Goal: Information Seeking & Learning: Compare options

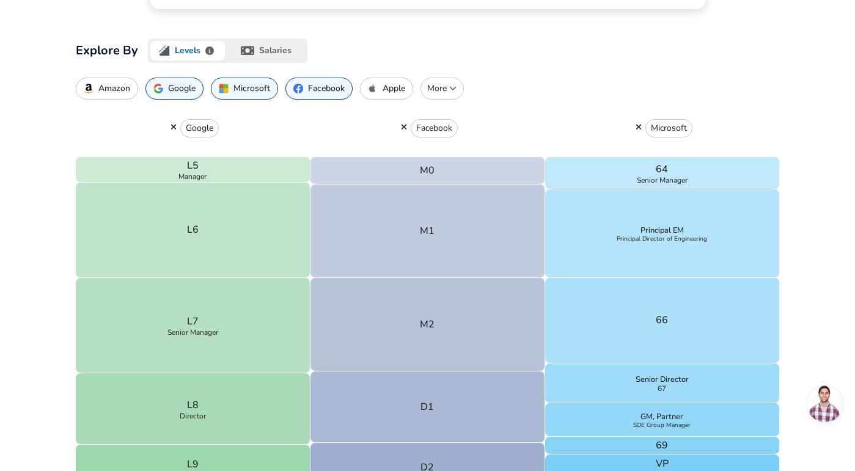
scroll to position [211, 0]
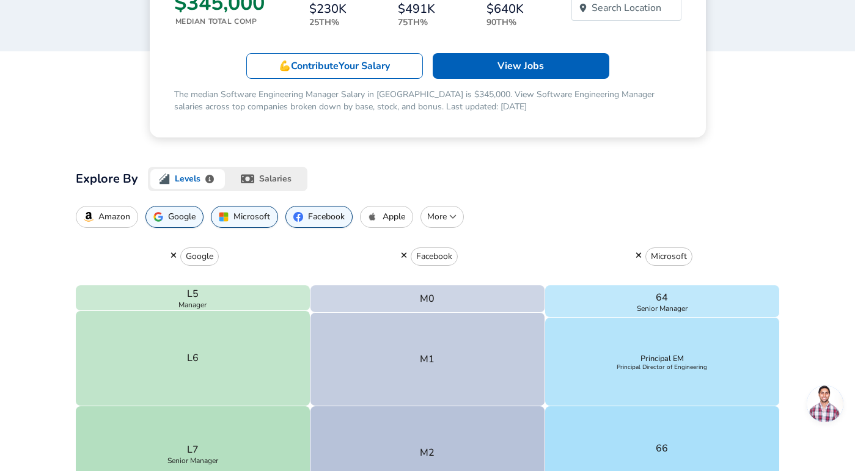
click at [452, 215] on icon "button" at bounding box center [452, 216] width 7 height 7
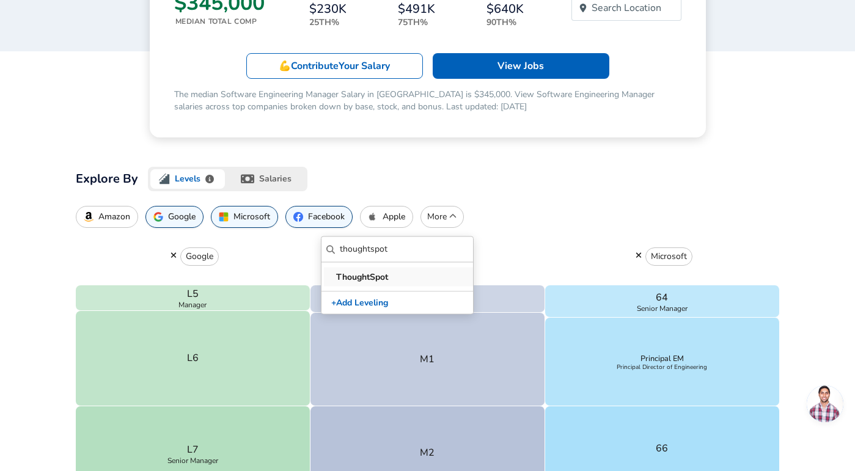
type input "thoughtspot"
click at [353, 276] on p "ThoughtSpot" at bounding box center [399, 277] width 127 height 13
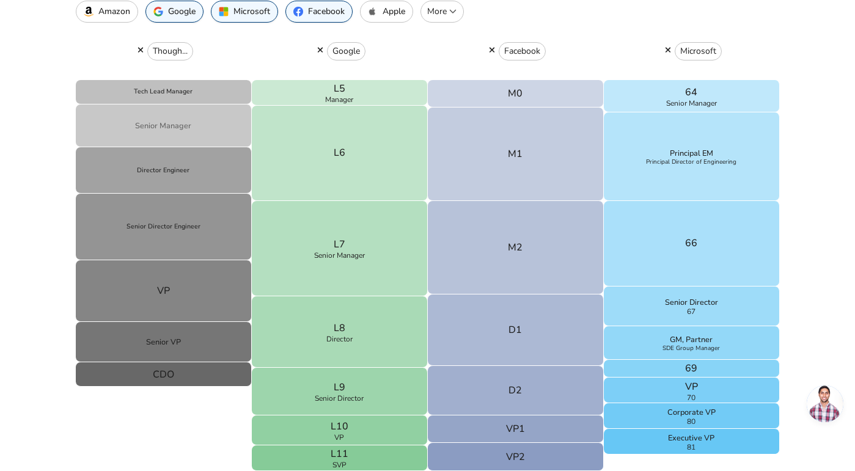
scroll to position [430, 0]
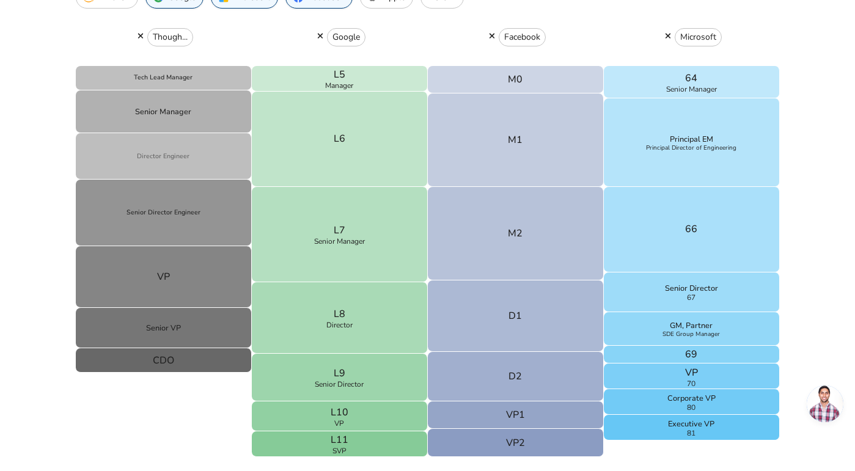
click at [124, 156] on button "Director Engineer" at bounding box center [164, 156] width 176 height 46
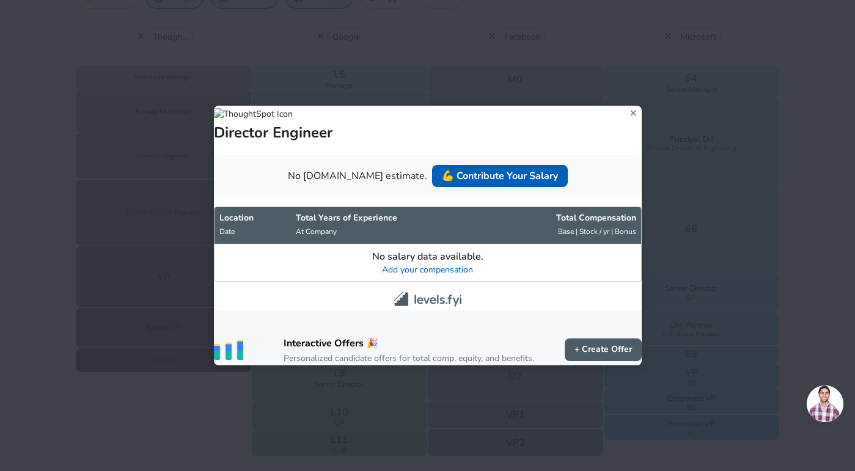
click at [625, 104] on icon at bounding box center [633, 113] width 17 height 18
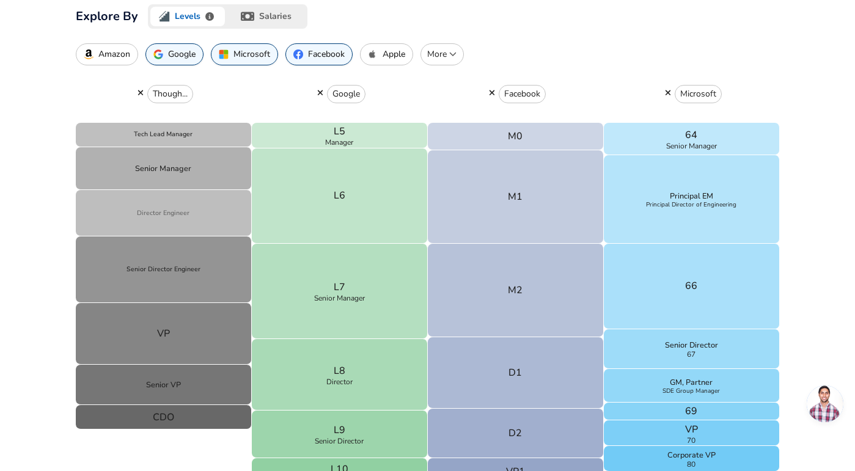
scroll to position [370, 0]
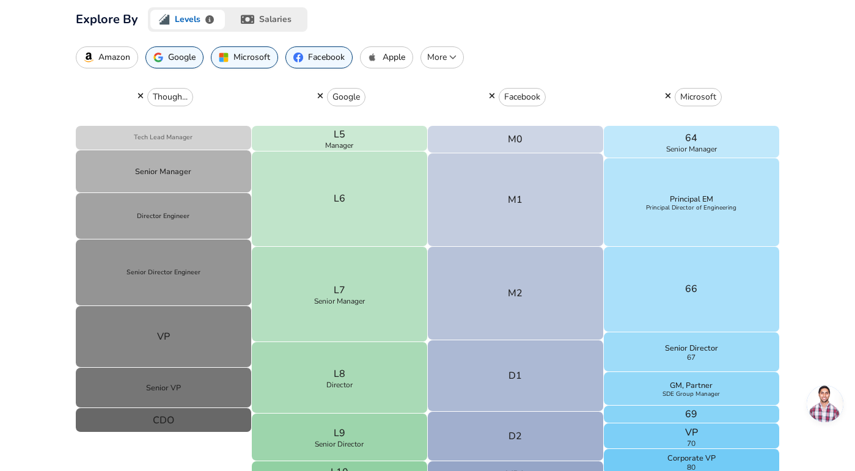
click at [161, 133] on p "Tech Lead Manager" at bounding box center [163, 138] width 59 height 10
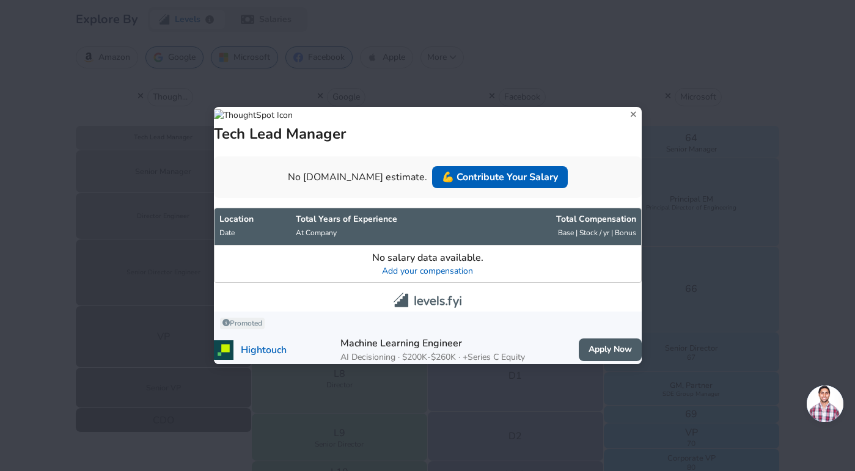
click at [631, 112] on icon at bounding box center [634, 115] width 6 height 6
